Goal: Task Accomplishment & Management: Manage account settings

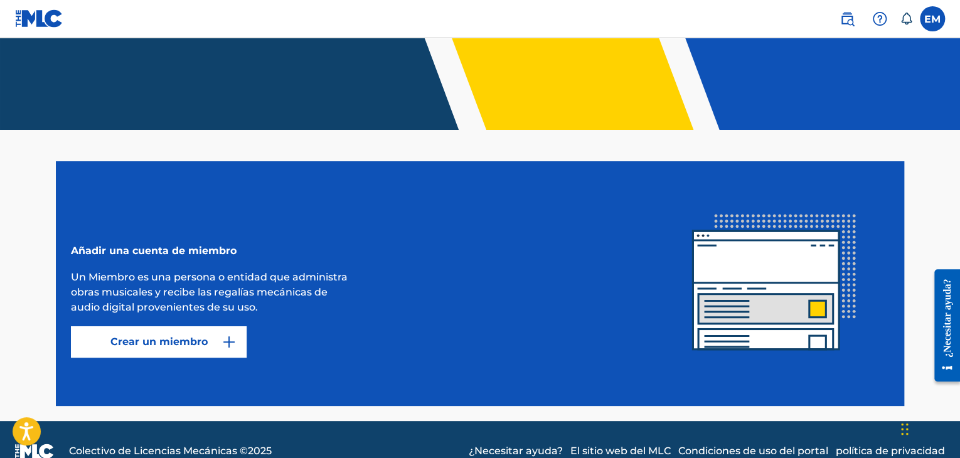
scroll to position [190, 0]
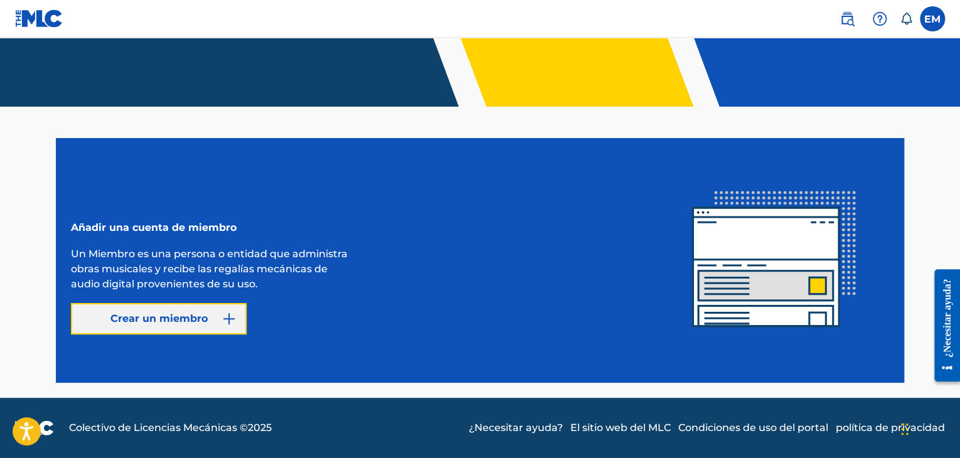
click at [197, 315] on font "Crear un miembro" at bounding box center [158, 319] width 97 height 12
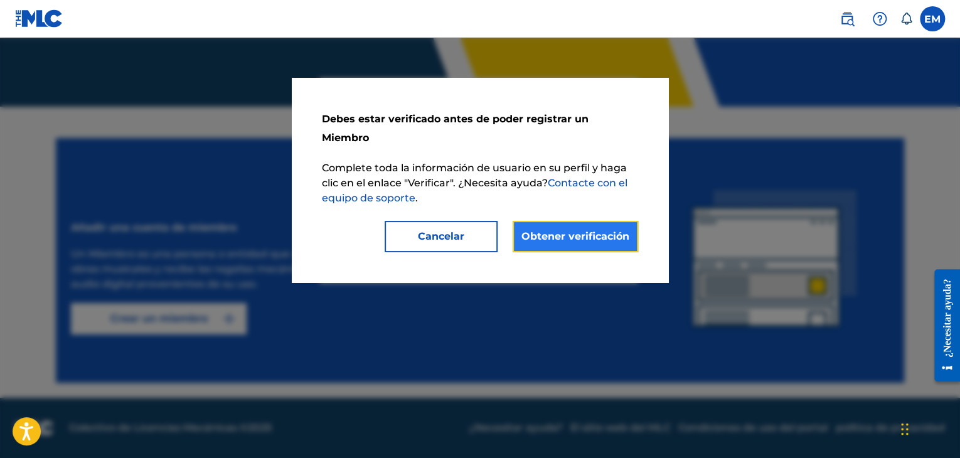
click at [582, 230] on font "Obtener verificación" at bounding box center [576, 236] width 108 height 12
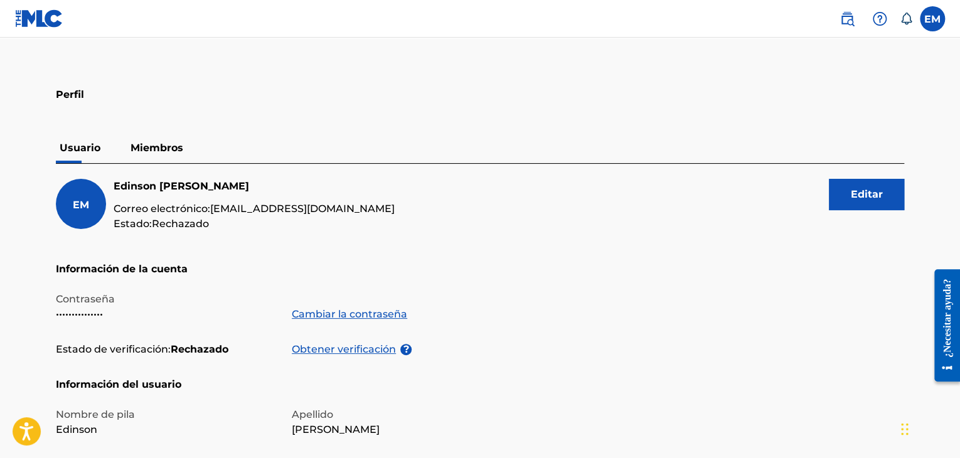
scroll to position [13, 0]
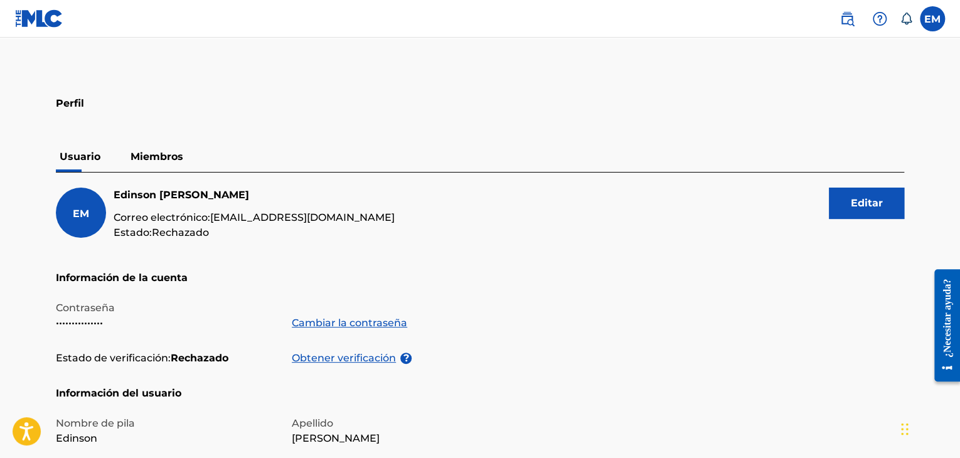
click at [164, 158] on font "Miembros" at bounding box center [157, 157] width 53 height 12
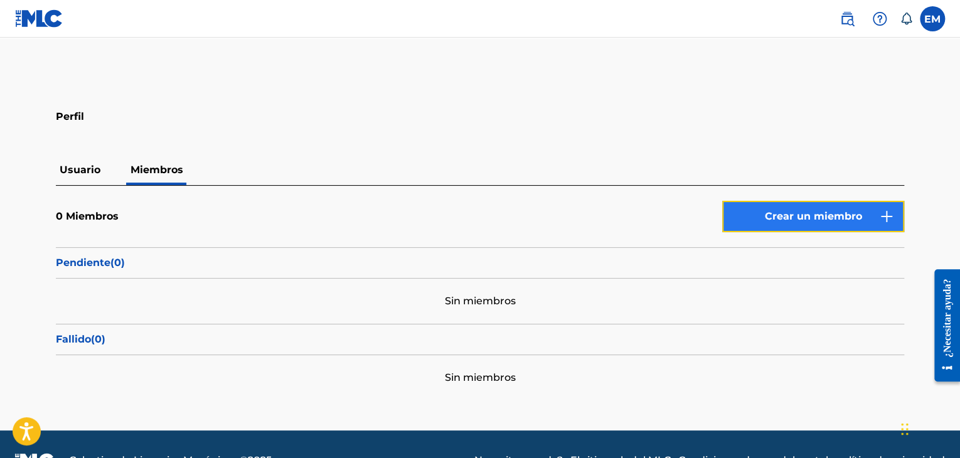
click at [804, 209] on font "Crear un miembro" at bounding box center [813, 216] width 97 height 15
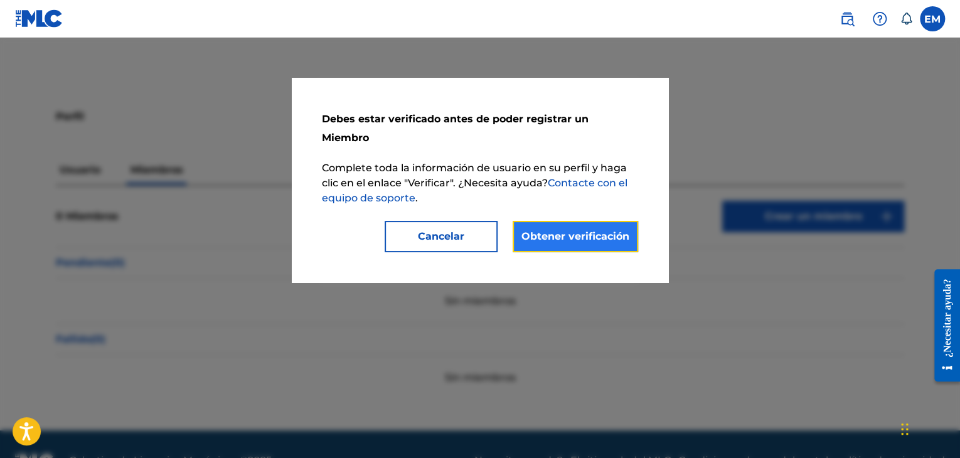
click at [605, 230] on font "Obtener verificación" at bounding box center [576, 236] width 108 height 12
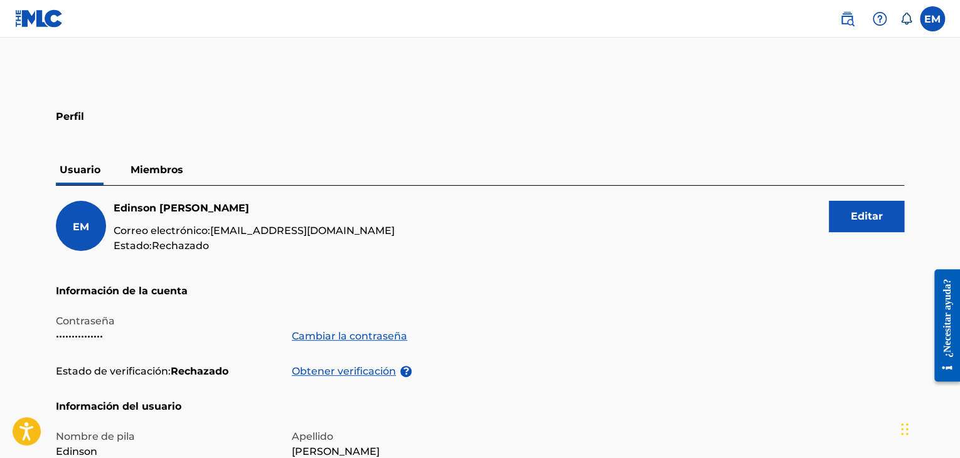
click at [37, 22] on img at bounding box center [39, 18] width 48 height 18
